Goal: Task Accomplishment & Management: Manage account settings

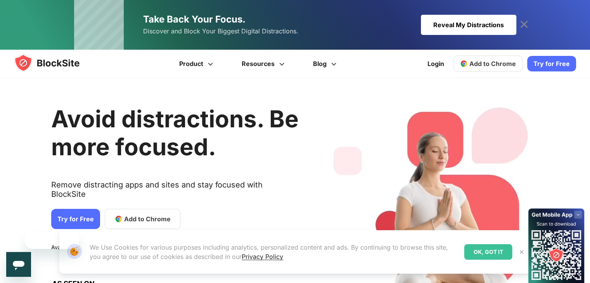
click at [124, 214] on span "Add to Chrome" at bounding box center [147, 218] width 47 height 9
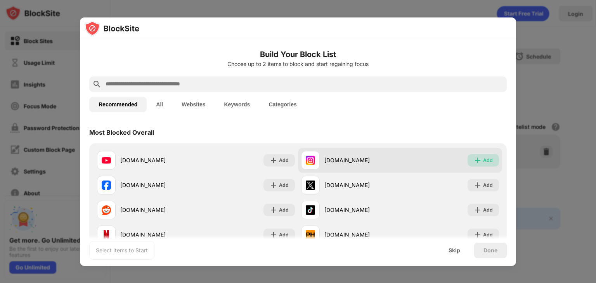
click at [480, 155] on div "Add" at bounding box center [483, 160] width 31 height 12
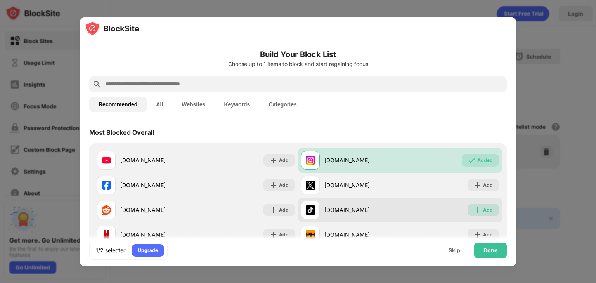
click at [470, 205] on div "Add" at bounding box center [483, 210] width 31 height 12
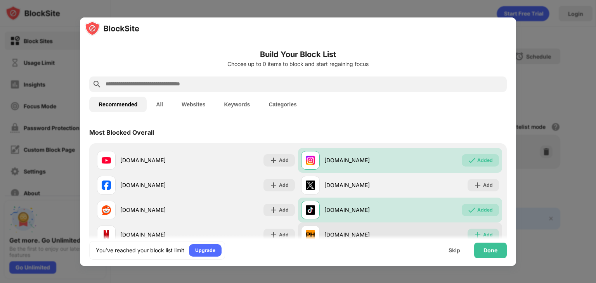
click at [474, 232] on img at bounding box center [478, 235] width 8 height 8
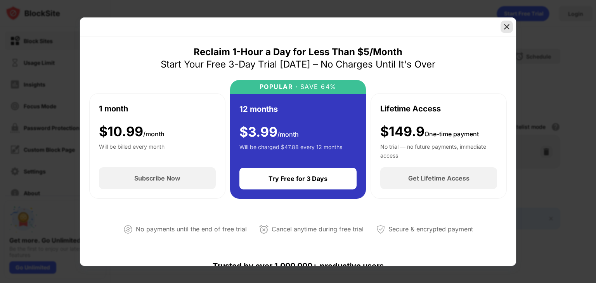
click at [508, 28] on img at bounding box center [507, 27] width 8 height 8
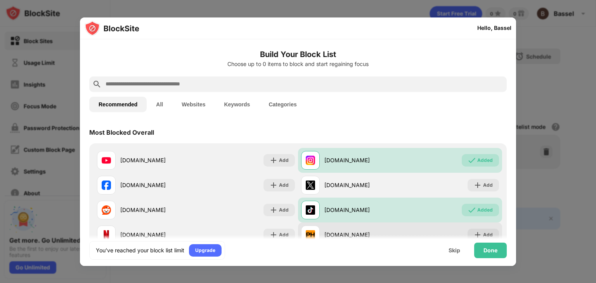
click at [482, 227] on div "pornhub.com Add" at bounding box center [400, 234] width 204 height 25
click at [483, 231] on div "Add" at bounding box center [488, 235] width 10 height 8
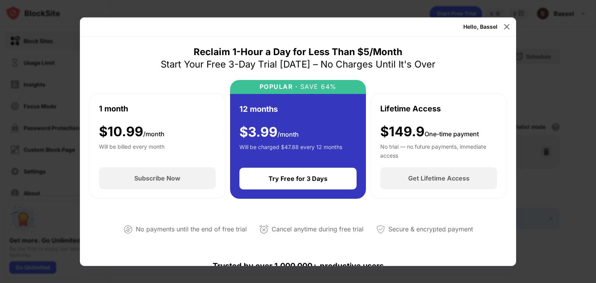
click at [496, 24] on div "Hello, Bassel" at bounding box center [480, 27] width 34 height 6
click at [502, 24] on div at bounding box center [507, 27] width 12 height 12
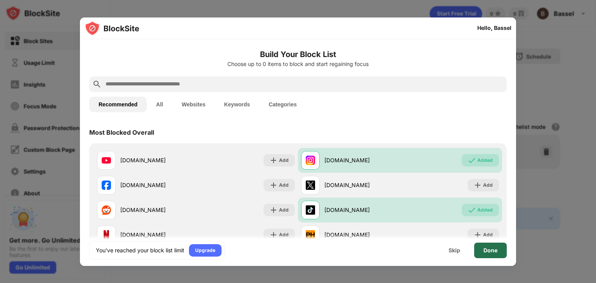
click at [480, 250] on div "Done" at bounding box center [490, 251] width 33 height 16
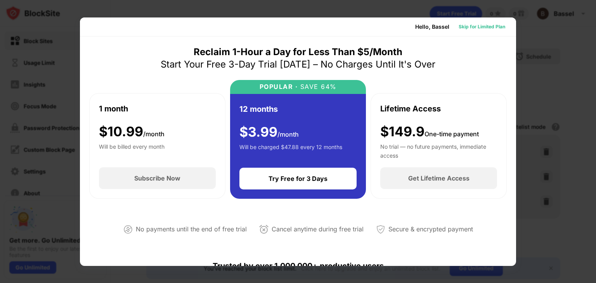
click at [469, 31] on div "Skip for Limited Plan" at bounding box center [481, 27] width 59 height 12
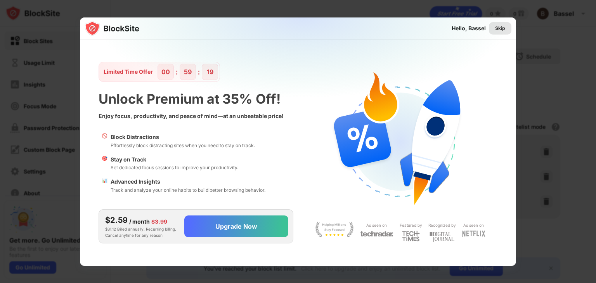
click at [491, 31] on div "Skip" at bounding box center [500, 28] width 23 height 12
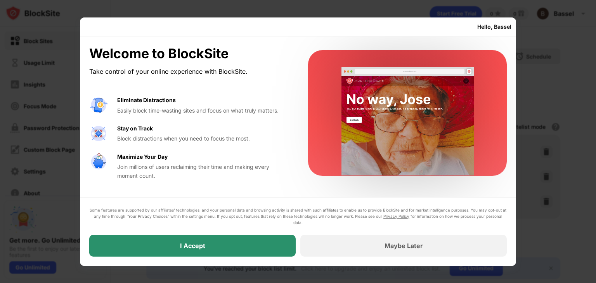
click at [258, 254] on div "I Accept" at bounding box center [192, 246] width 206 height 22
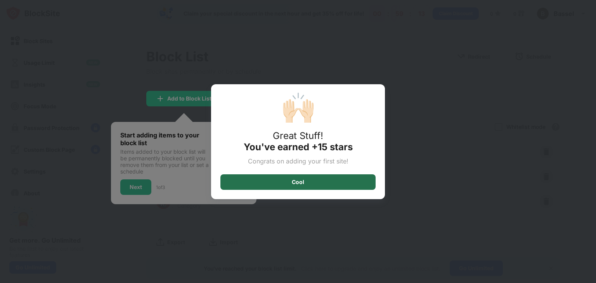
click at [301, 183] on div "Cool" at bounding box center [298, 182] width 12 height 6
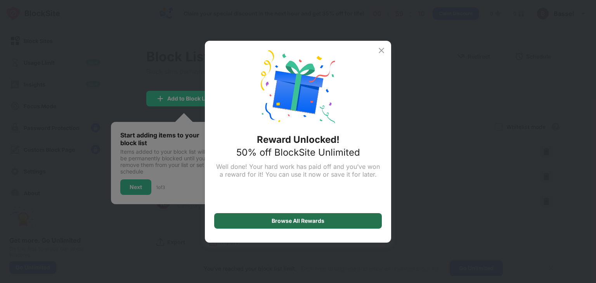
click at [277, 221] on div "Browse All Rewards" at bounding box center [298, 221] width 53 height 6
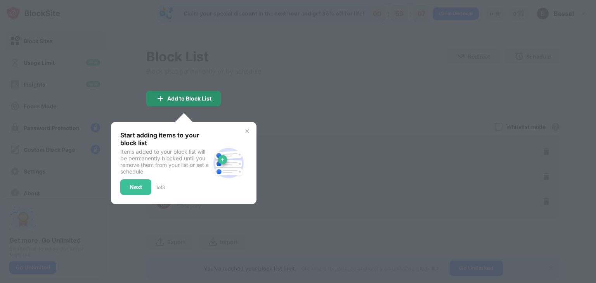
click at [189, 98] on div "Add to Block List" at bounding box center [189, 98] width 44 height 6
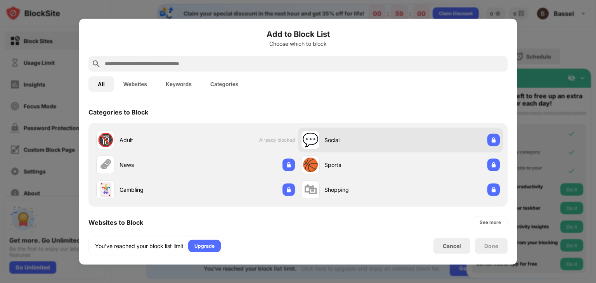
click at [378, 143] on div "Social" at bounding box center [362, 140] width 76 height 8
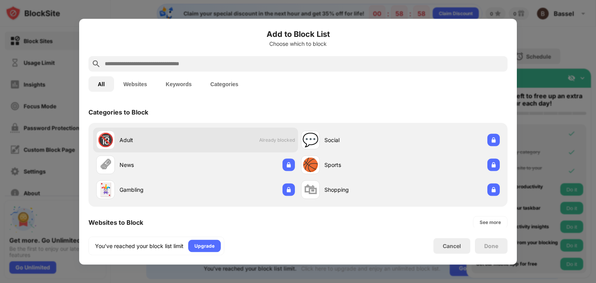
click at [224, 130] on div "🔞 Adult Already blocked" at bounding box center [195, 139] width 205 height 25
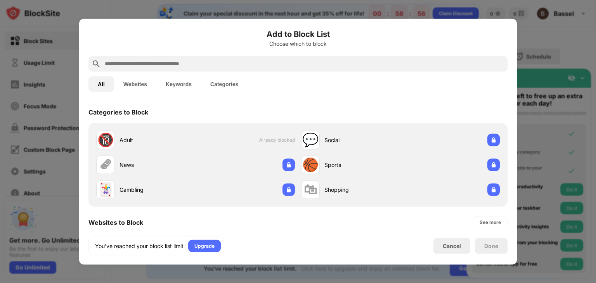
click at [263, 61] on input "text" at bounding box center [304, 63] width 400 height 9
click at [133, 85] on button "Websites" at bounding box center [135, 84] width 42 height 16
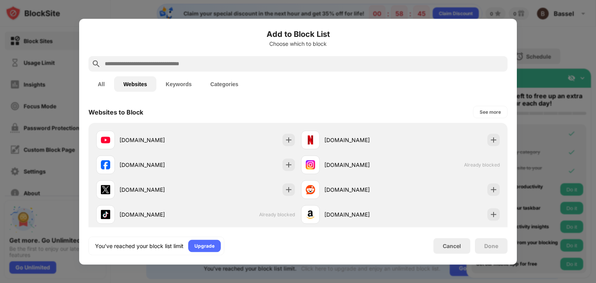
click at [315, 62] on input "text" at bounding box center [304, 63] width 400 height 9
click at [320, 61] on input "text" at bounding box center [304, 63] width 400 height 9
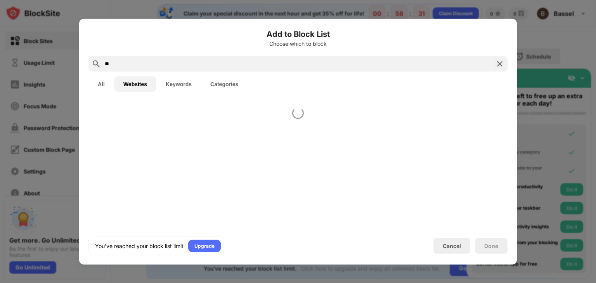
type input "*"
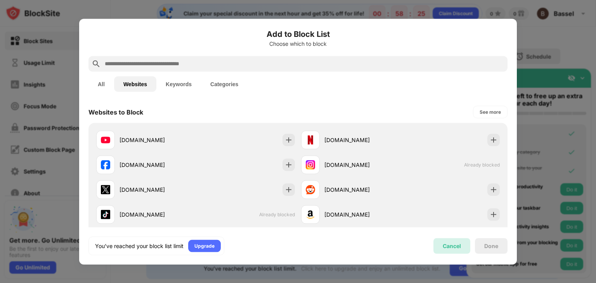
click at [454, 250] on div "Cancel" at bounding box center [451, 246] width 37 height 16
